Goal: Task Accomplishment & Management: Manage account settings

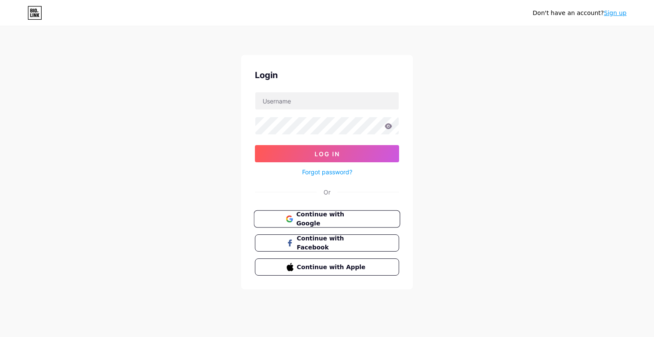
click at [291, 216] on icon at bounding box center [289, 217] width 6 height 3
